Goal: Navigation & Orientation: Find specific page/section

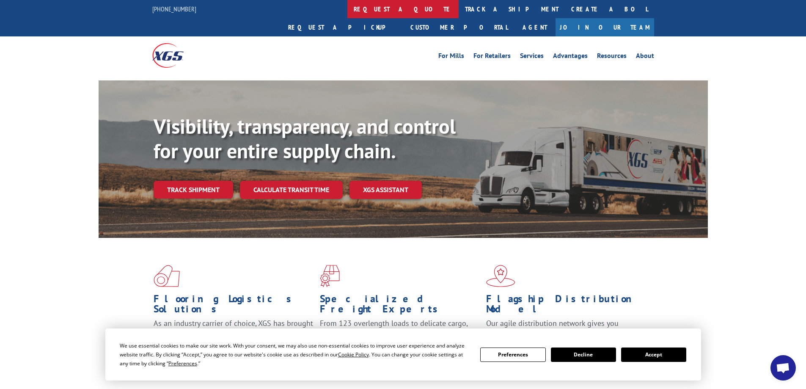
click at [347, 6] on link "request a quote" at bounding box center [402, 9] width 111 height 18
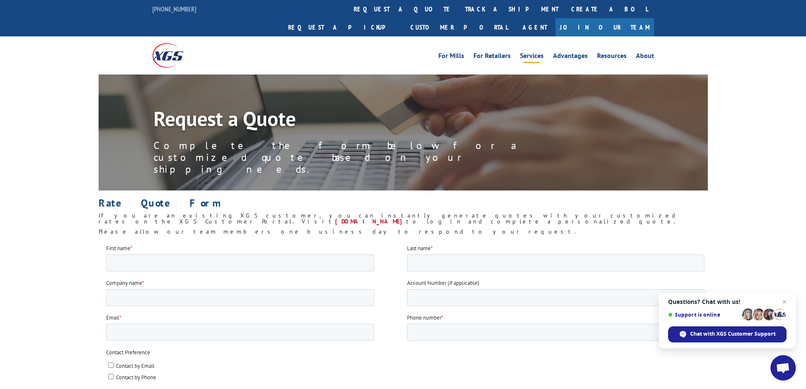
click at [536, 52] on link "Services" at bounding box center [532, 56] width 24 height 9
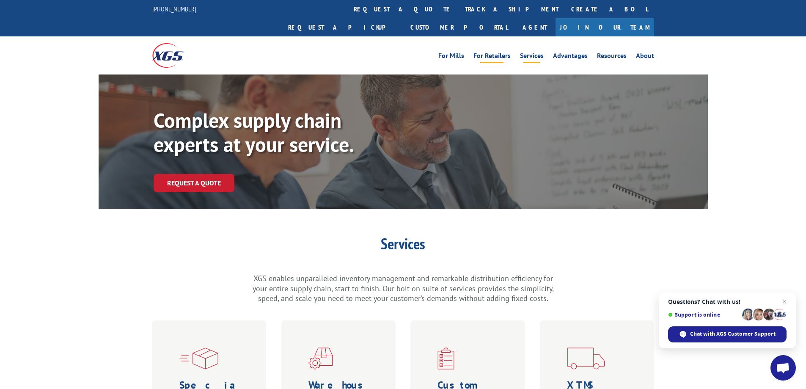
click at [503, 52] on link "For Retailers" at bounding box center [491, 56] width 37 height 9
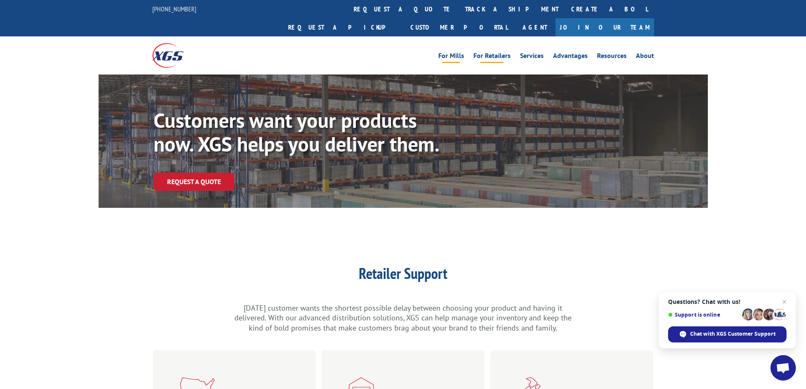
click at [448, 52] on link "For Mills" at bounding box center [451, 56] width 26 height 9
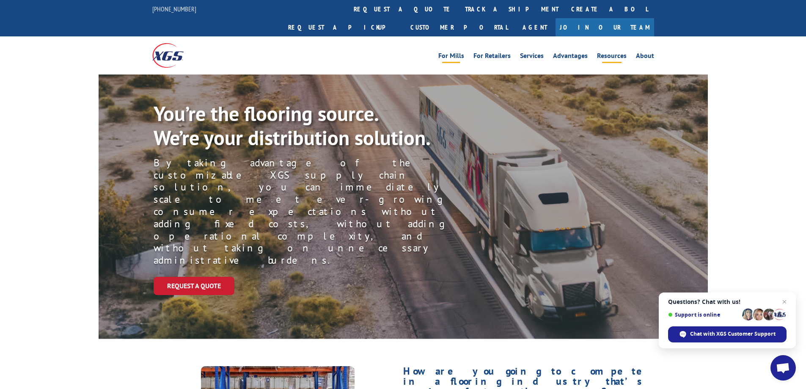
click at [615, 52] on link "Resources" at bounding box center [612, 56] width 30 height 9
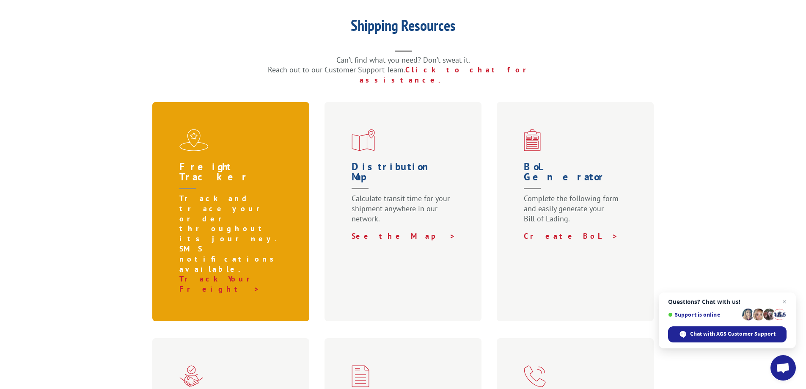
scroll to position [211, 0]
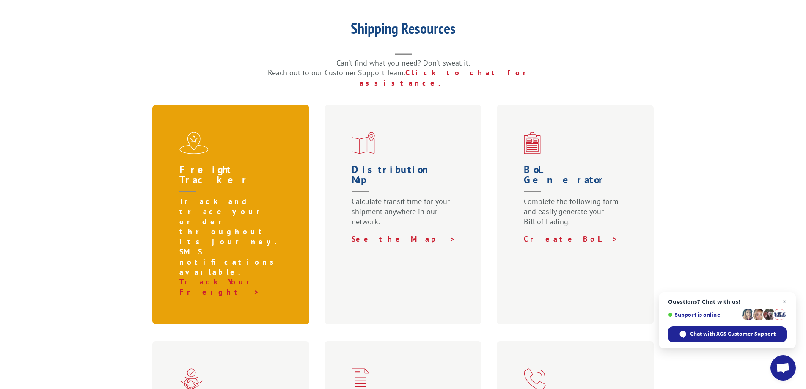
click at [224, 165] on h1 "Freight Tracker" at bounding box center [232, 181] width 107 height 32
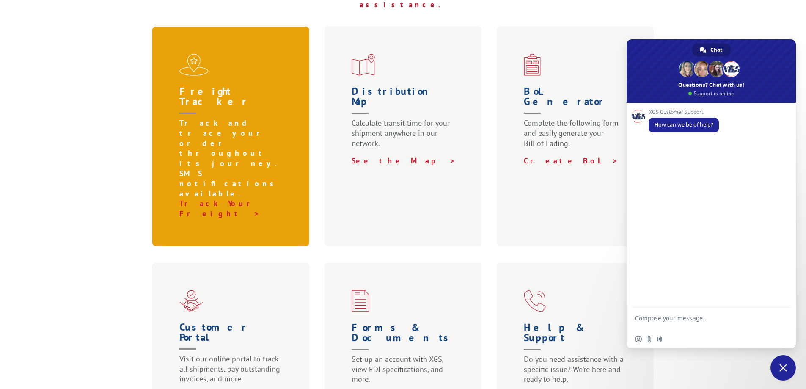
scroll to position [296, 0]
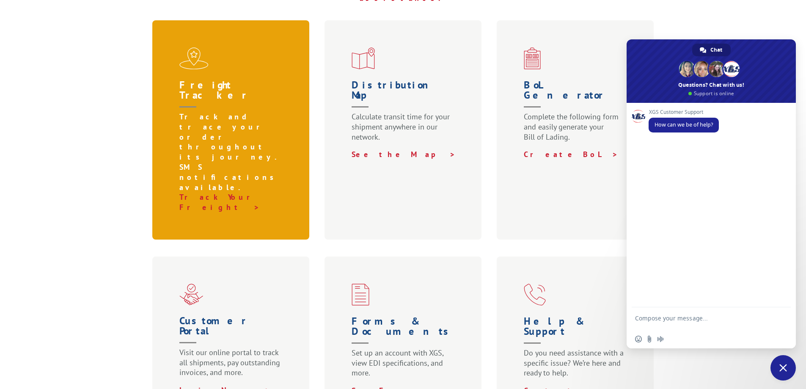
click at [215, 80] on h1 "Freight Tracker" at bounding box center [232, 96] width 107 height 32
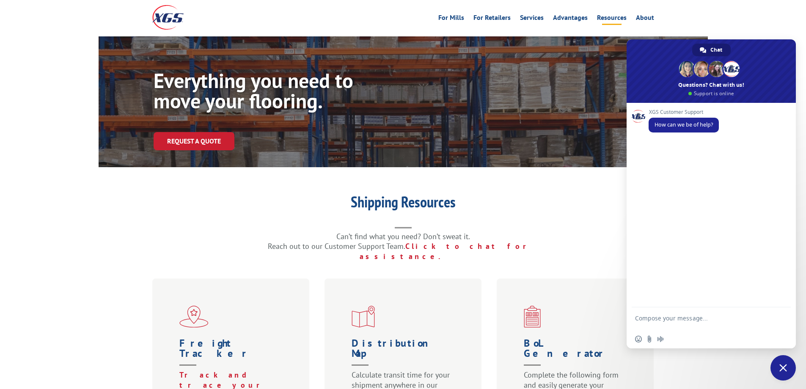
scroll to position [211, 0]
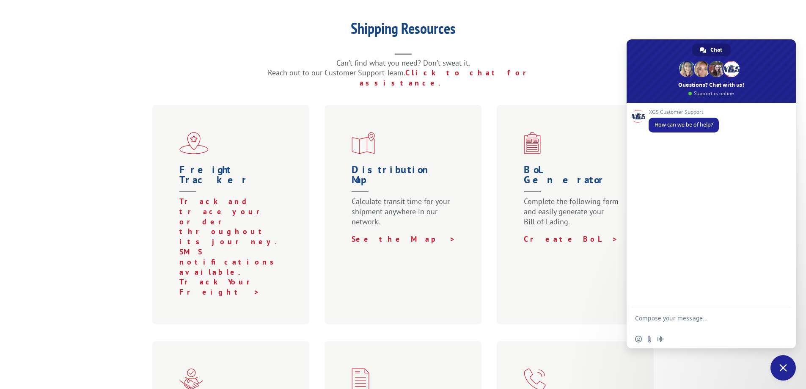
click at [678, 316] on textarea "Compose your message..." at bounding box center [702, 321] width 134 height 15
click at [583, 36] on div "Shipping Resources Can’t find what you need? Don’t sweat it. Reach out to our C…" at bounding box center [403, 54] width 609 height 67
click at [564, 58] on p "Can’t find what you need? Don’t sweat it. Reach out to our Customer Support Tea…" at bounding box center [403, 73] width 338 height 30
